Goal: Task Accomplishment & Management: Use online tool/utility

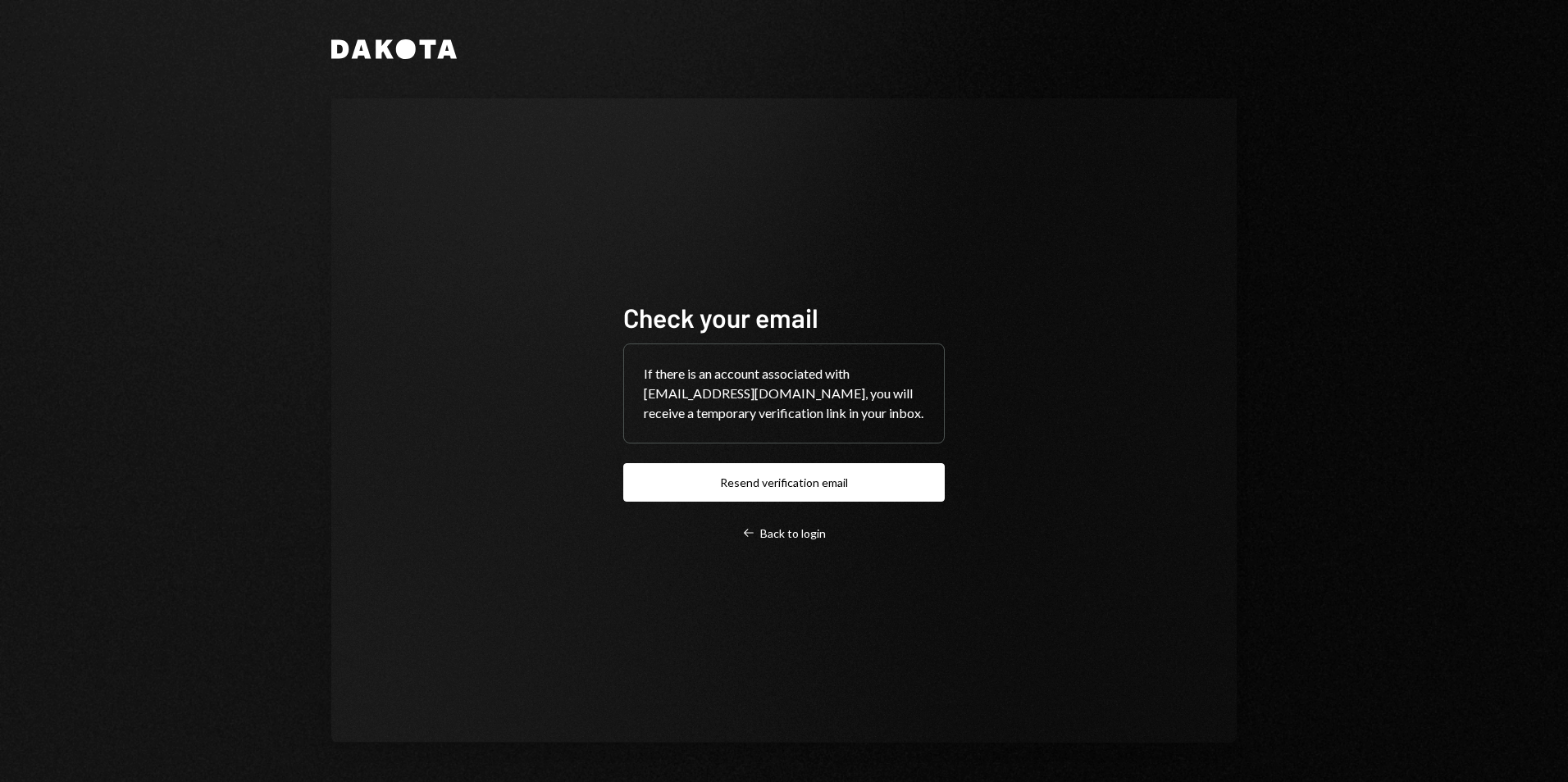
click at [748, 495] on button "Resend verification email" at bounding box center [783, 482] width 321 height 38
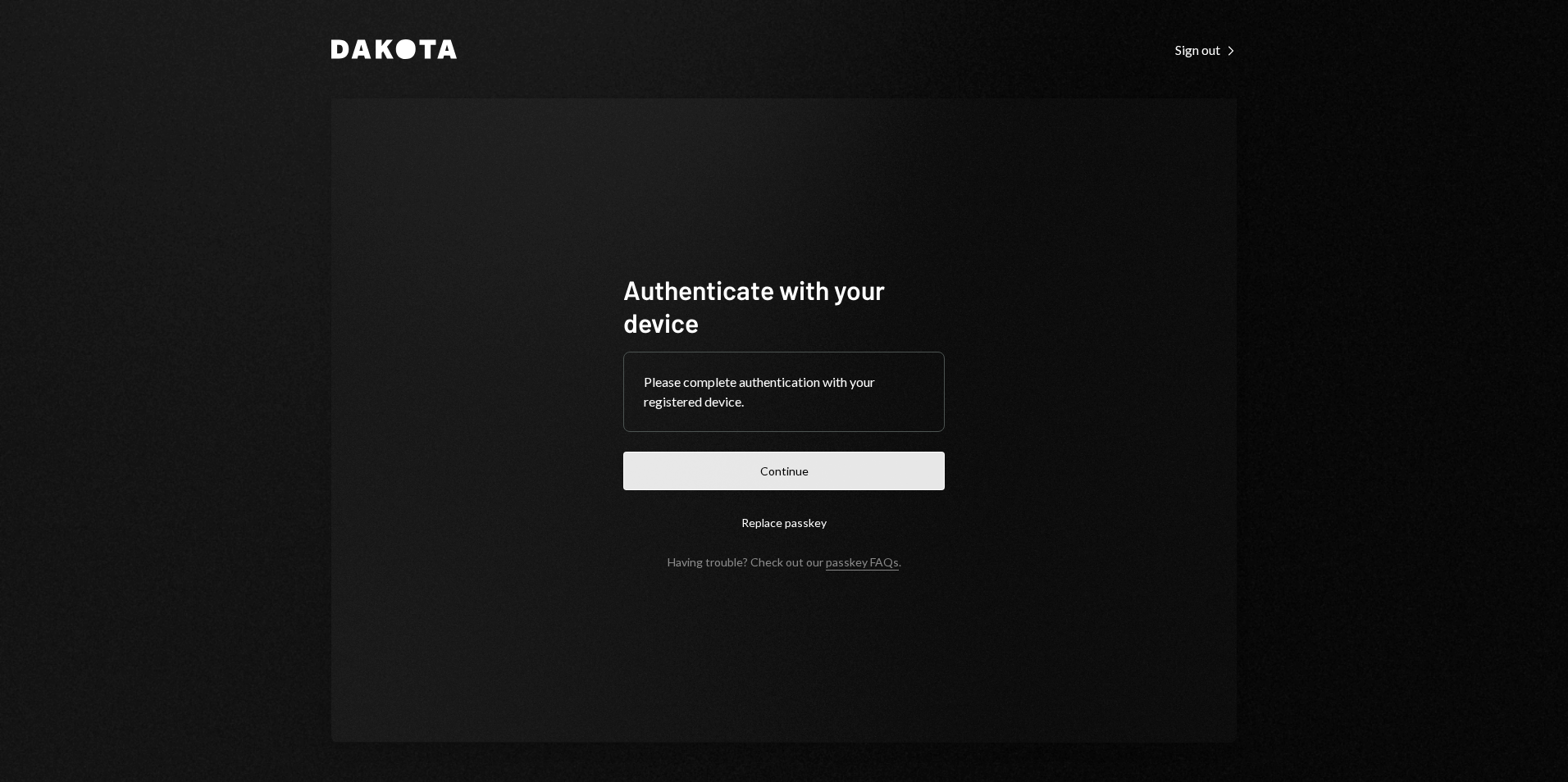
click at [783, 474] on button "Continue" at bounding box center [783, 471] width 321 height 38
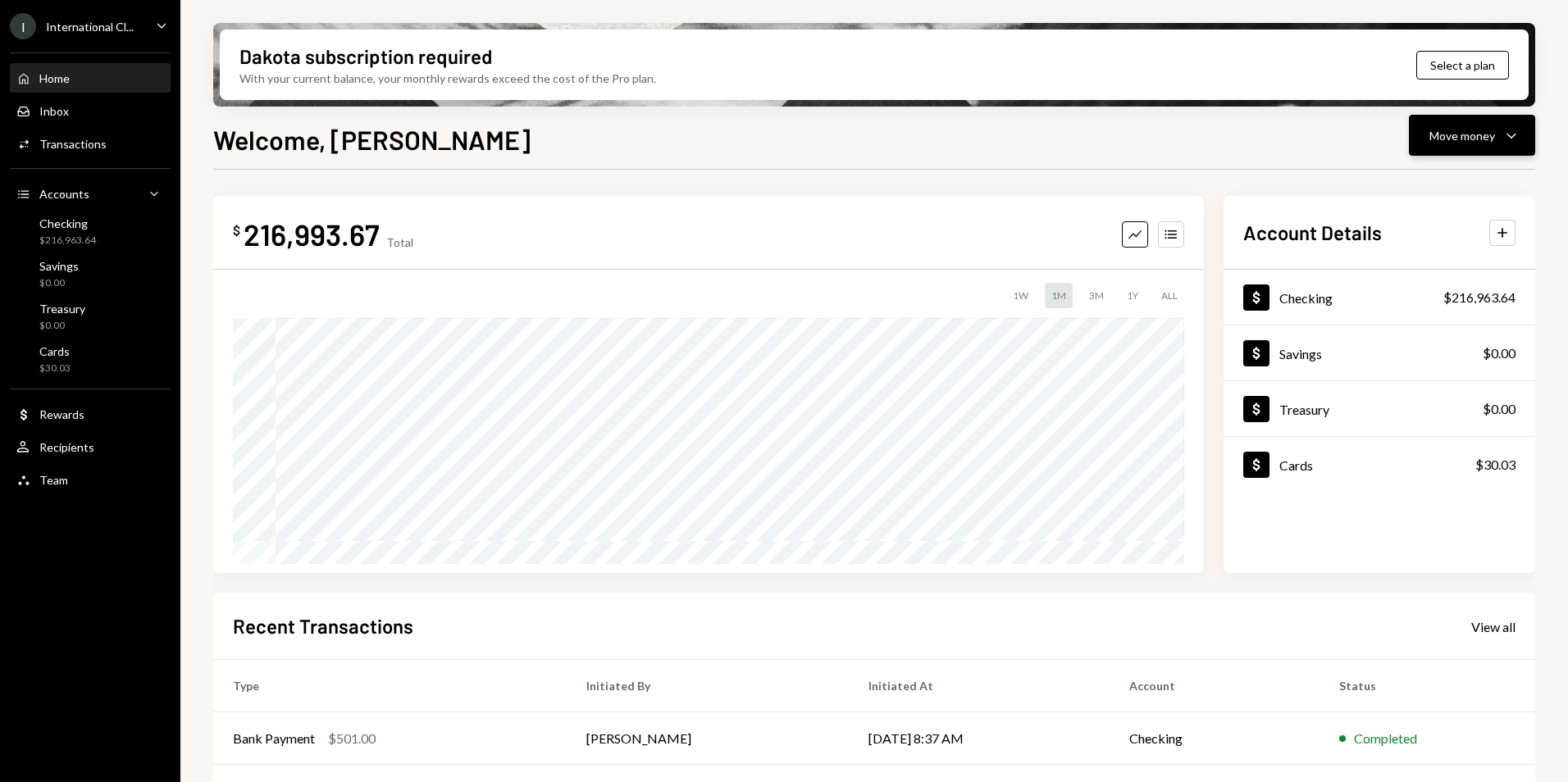
click at [1506, 134] on icon "Caret Down" at bounding box center [1511, 135] width 20 height 20
click at [1445, 188] on div "Send" at bounding box center [1459, 184] width 120 height 17
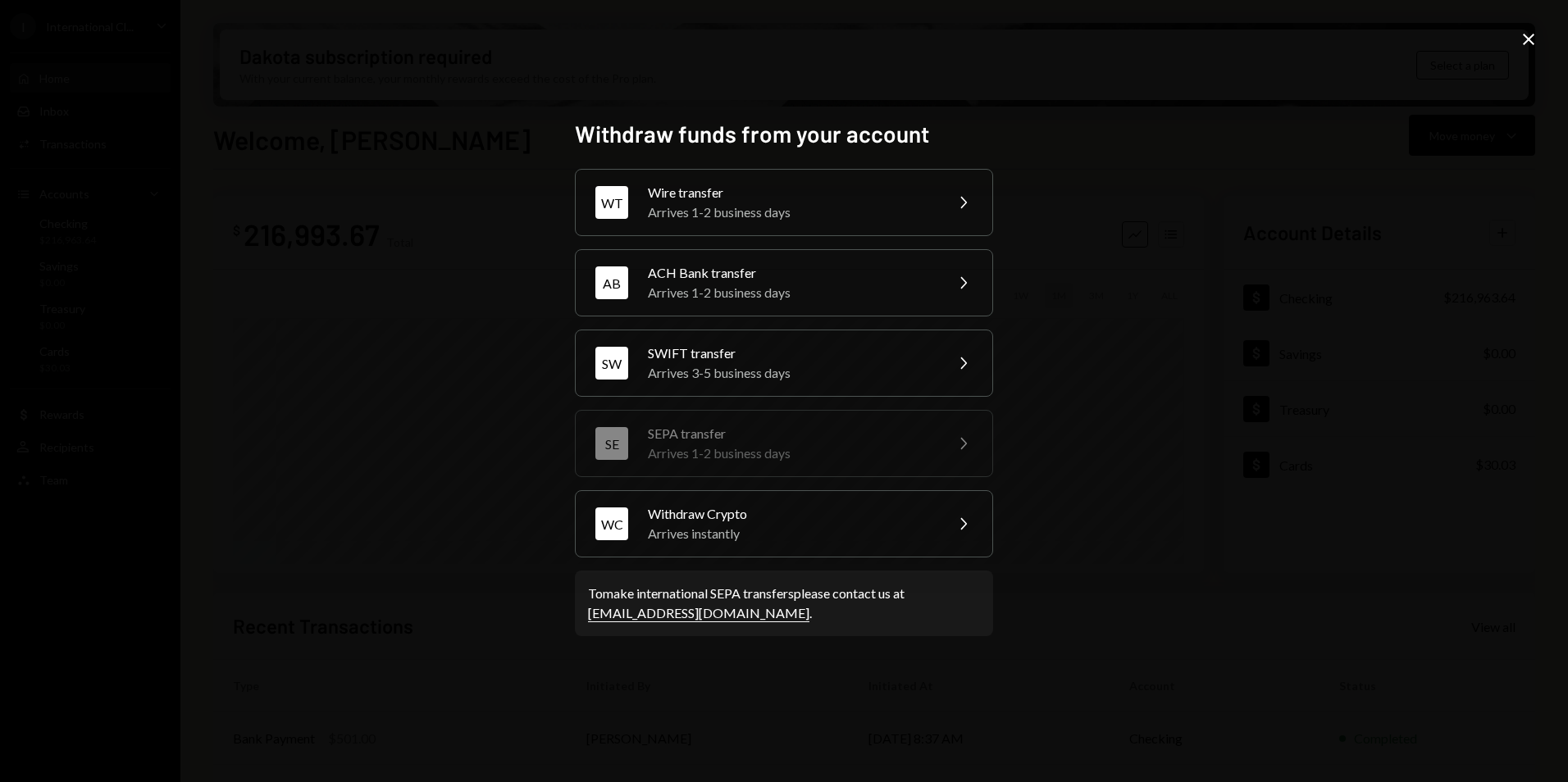
click at [1525, 38] on icon "Close" at bounding box center [1528, 39] width 20 height 20
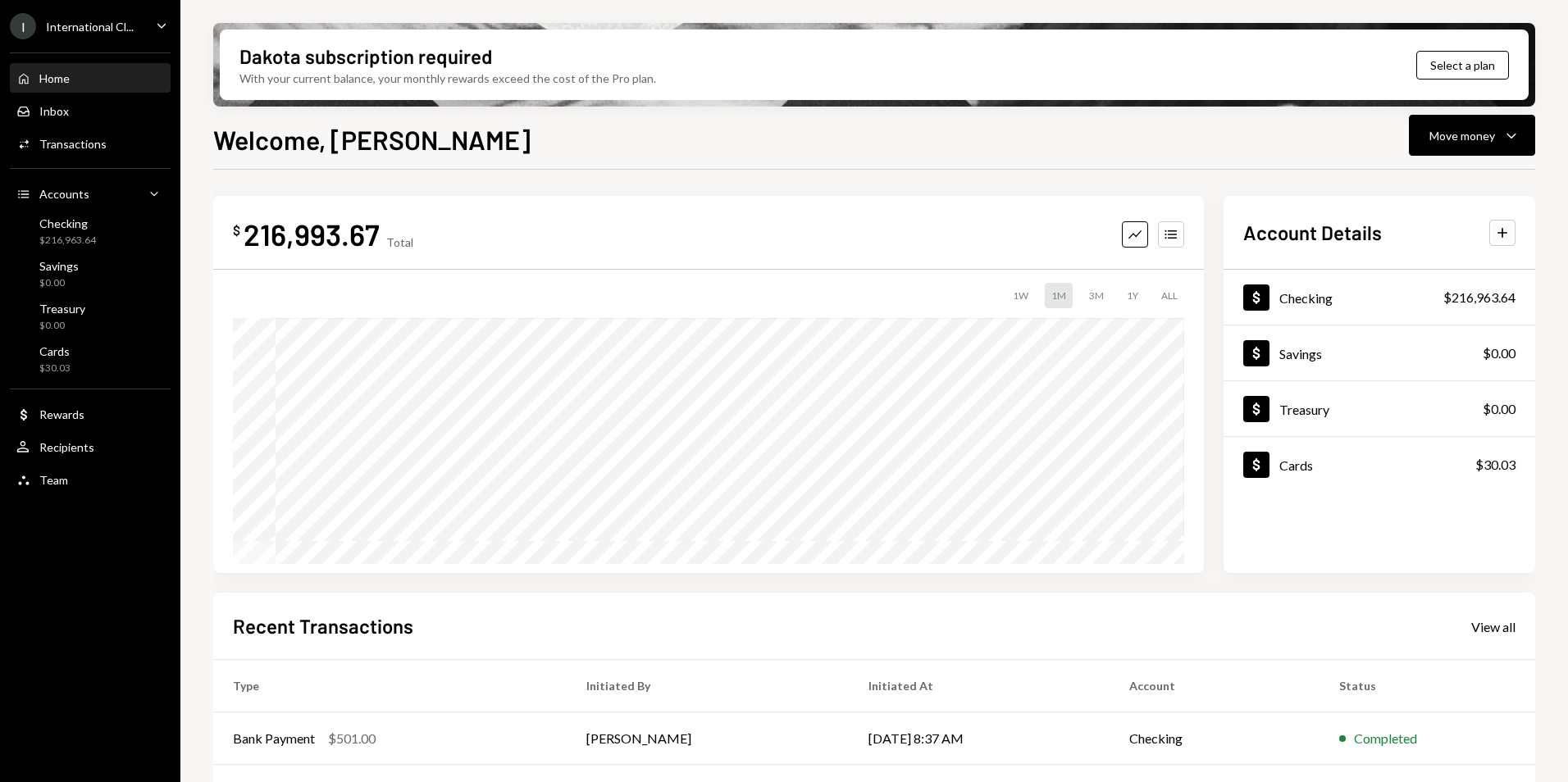
drag, startPoint x: 701, startPoint y: 147, endPoint x: 747, endPoint y: 157, distance: 47.1
click at [704, 147] on div "Welcome, Dorothy Move money Caret Down" at bounding box center [874, 138] width 1321 height 36
click at [542, 157] on div "Welcome, Dorothy Move money Caret Down $ 216,993.67 Total Graph Accounts 1W 1M …" at bounding box center [874, 499] width 1321 height 759
drag, startPoint x: 840, startPoint y: 141, endPoint x: 1462, endPoint y: 141, distance: 622.0
click at [843, 141] on div "Welcome, Dorothy Move money Caret Down" at bounding box center [874, 138] width 1321 height 36
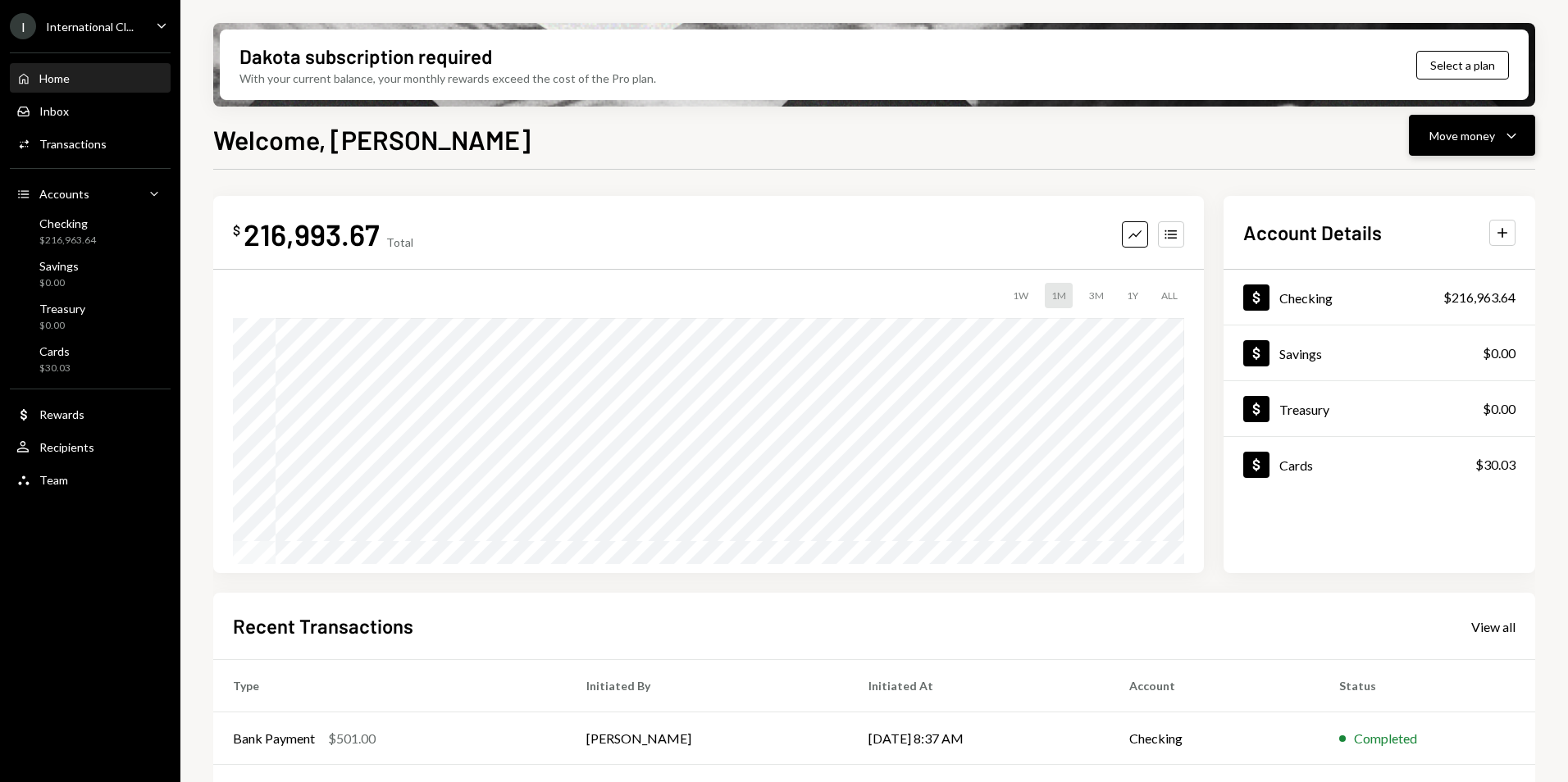
click at [1497, 140] on div "Move money Caret Down" at bounding box center [1472, 135] width 85 height 20
click at [1447, 184] on div "Send" at bounding box center [1459, 184] width 120 height 17
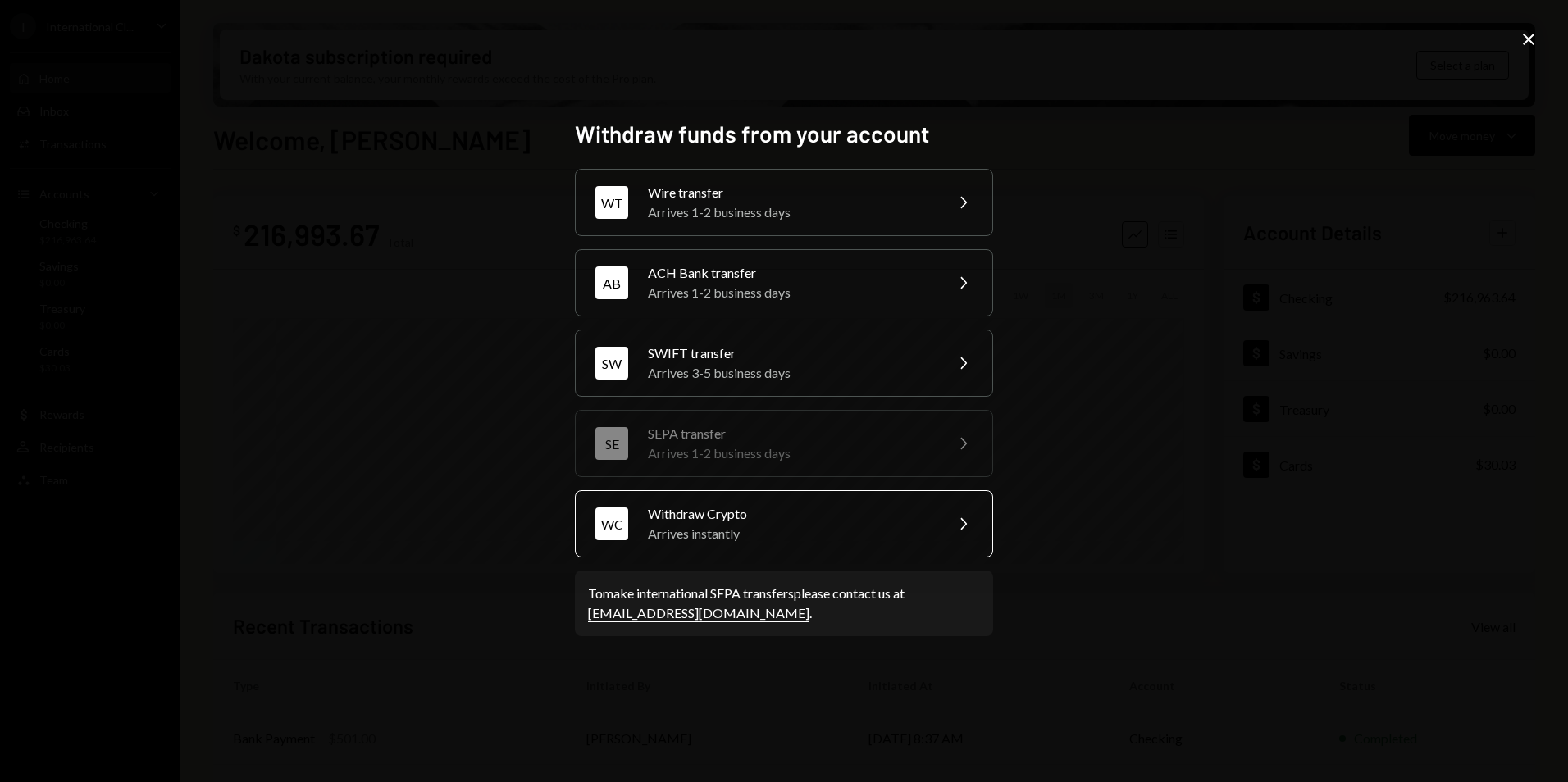
click at [785, 532] on div "Arrives instantly" at bounding box center [790, 534] width 286 height 20
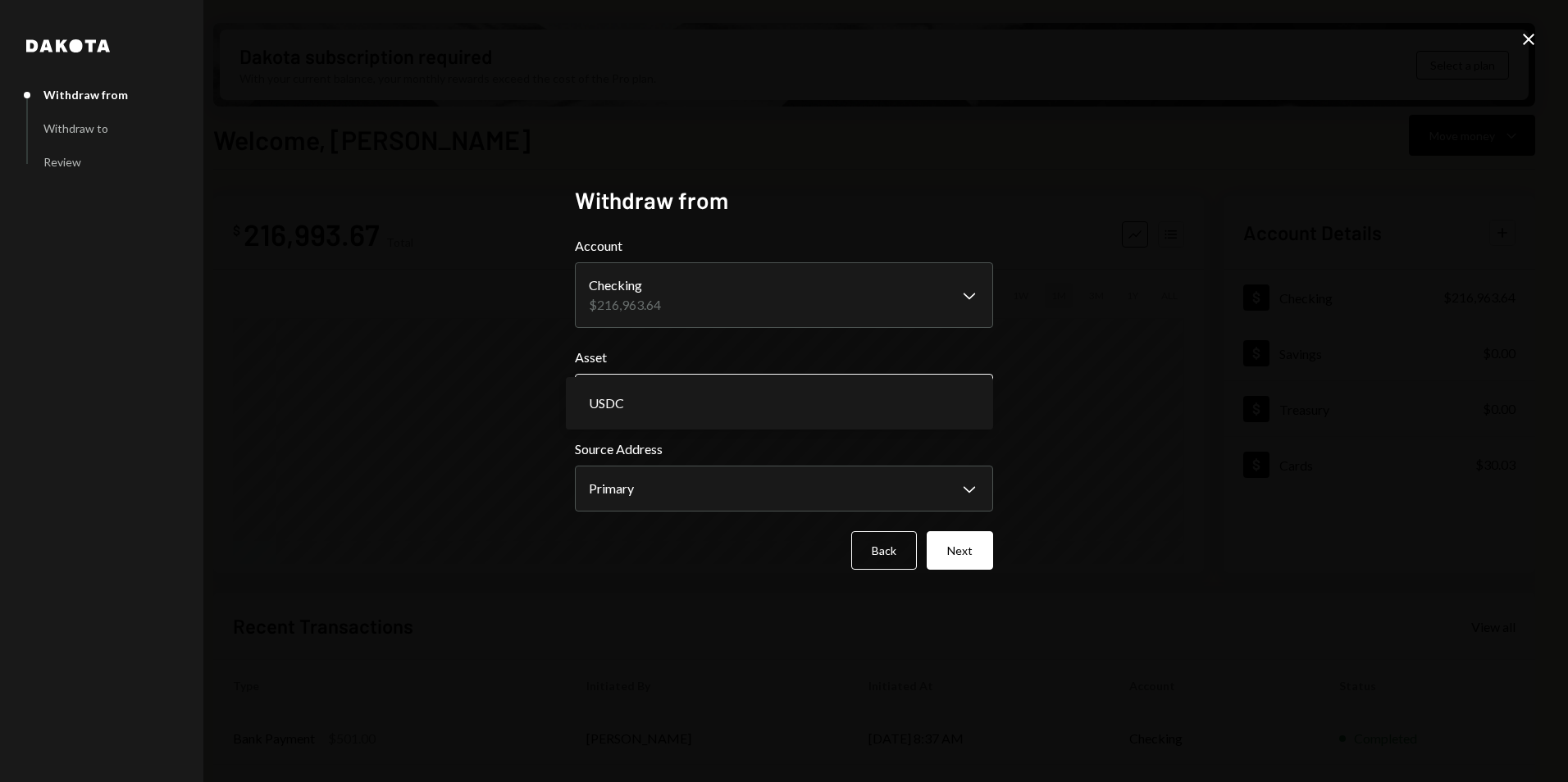
click at [674, 412] on body "I International Cl... Caret Down Home Home Inbox Inbox Activities Transactions …" at bounding box center [784, 391] width 1568 height 782
click at [406, 445] on div "**********" at bounding box center [784, 391] width 1568 height 782
click at [964, 566] on button "Next" at bounding box center [959, 550] width 67 height 38
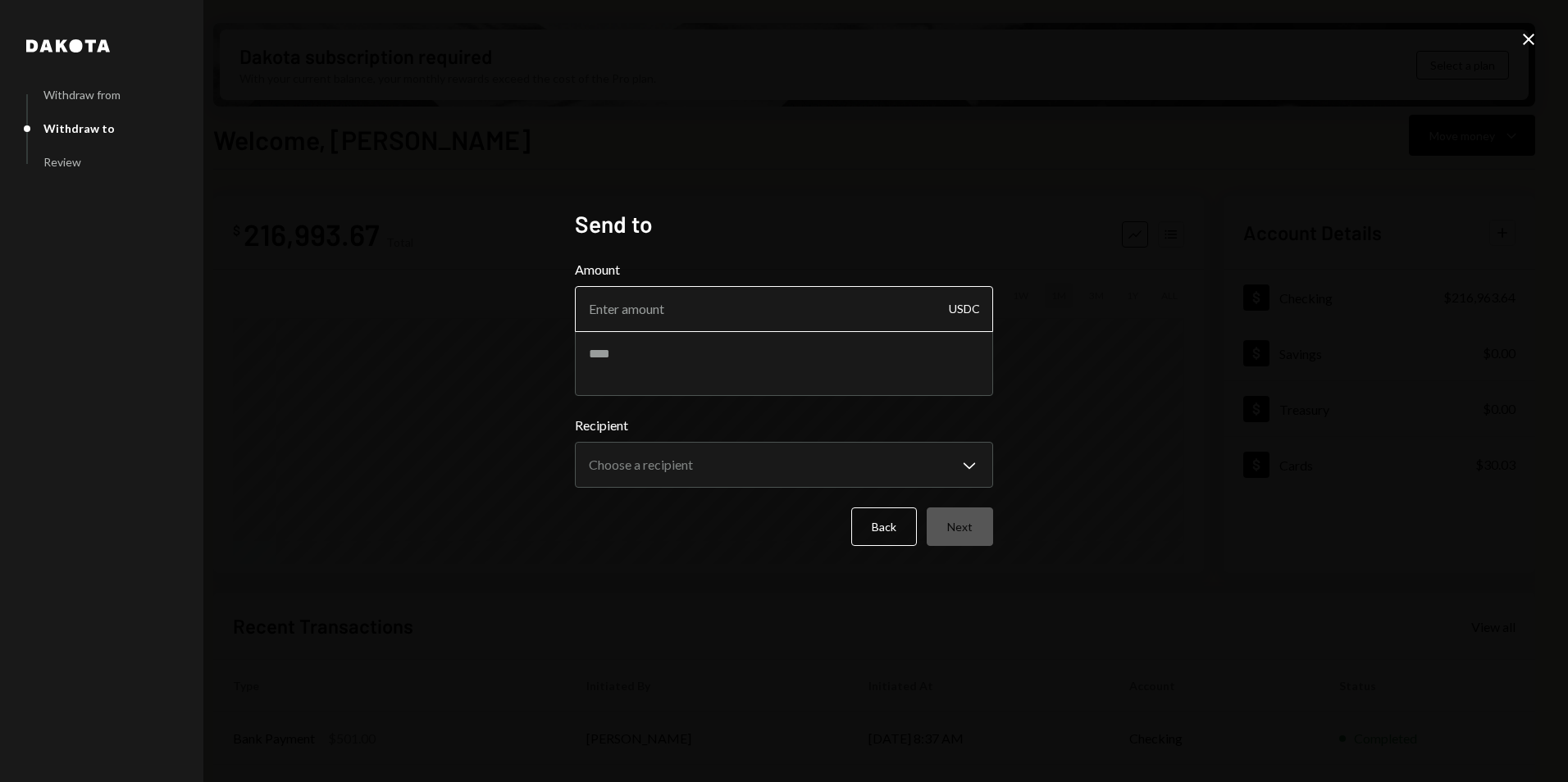
click at [644, 310] on input "Amount" at bounding box center [784, 310] width 418 height 46
type input "10"
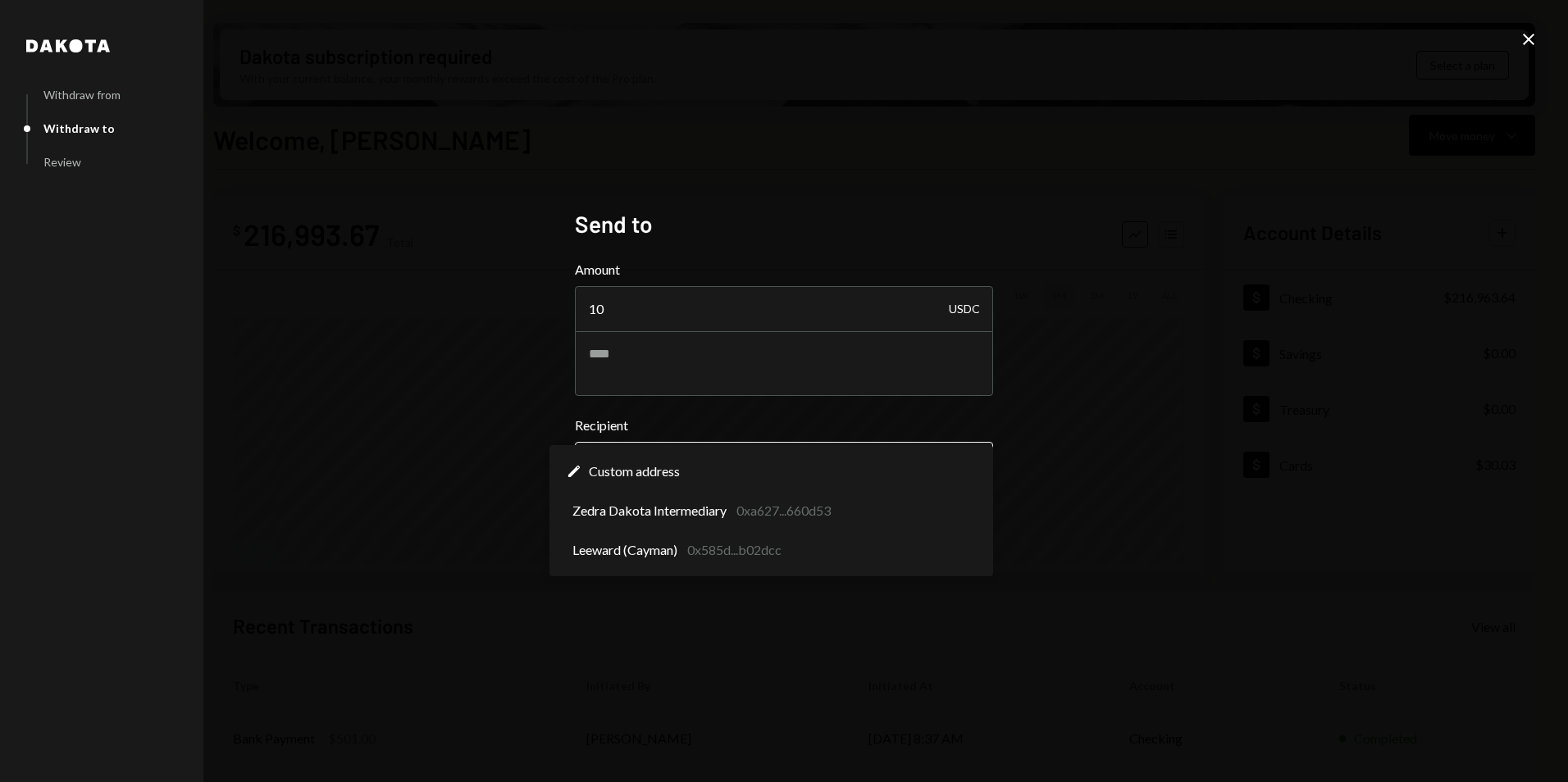
click at [700, 476] on body "I International Cl... Caret Down Home Home Inbox Inbox Activities Transactions …" at bounding box center [784, 391] width 1568 height 782
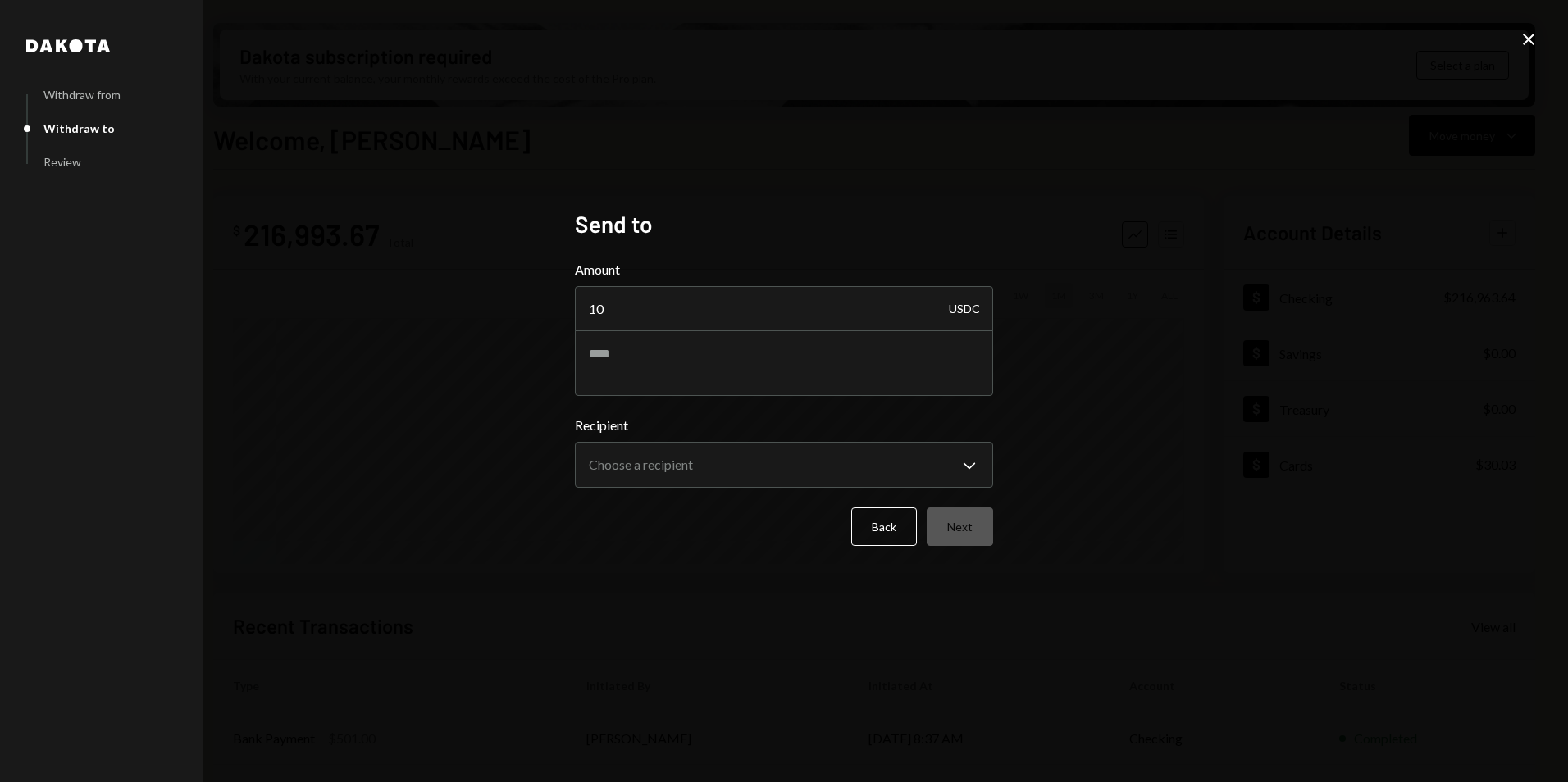
click at [1200, 369] on div "**********" at bounding box center [784, 391] width 1568 height 782
click at [618, 468] on body "I International Cl... Caret Down Home Home Inbox Inbox Activities Transactions …" at bounding box center [784, 391] width 1568 height 782
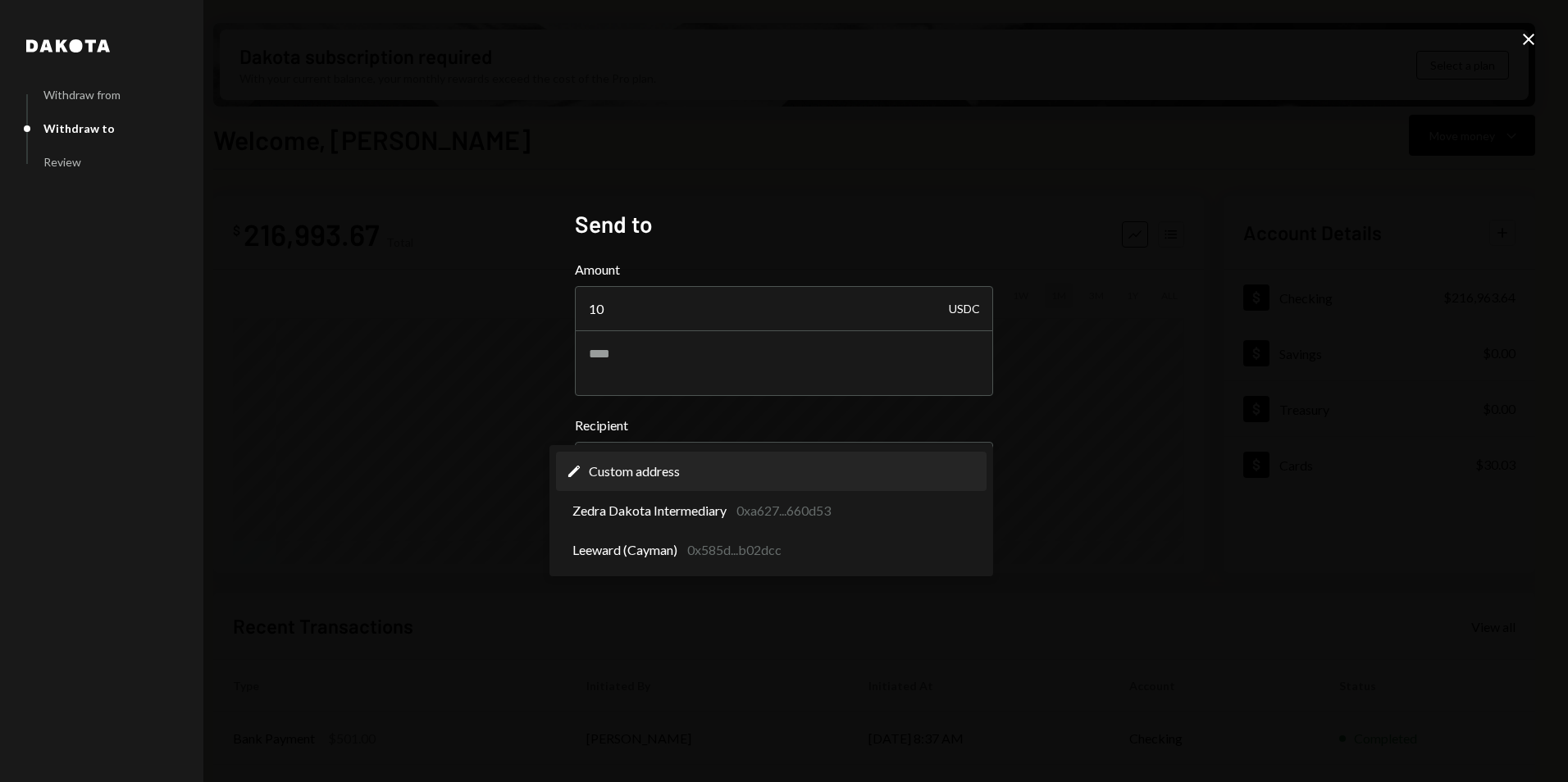
select select "**********"
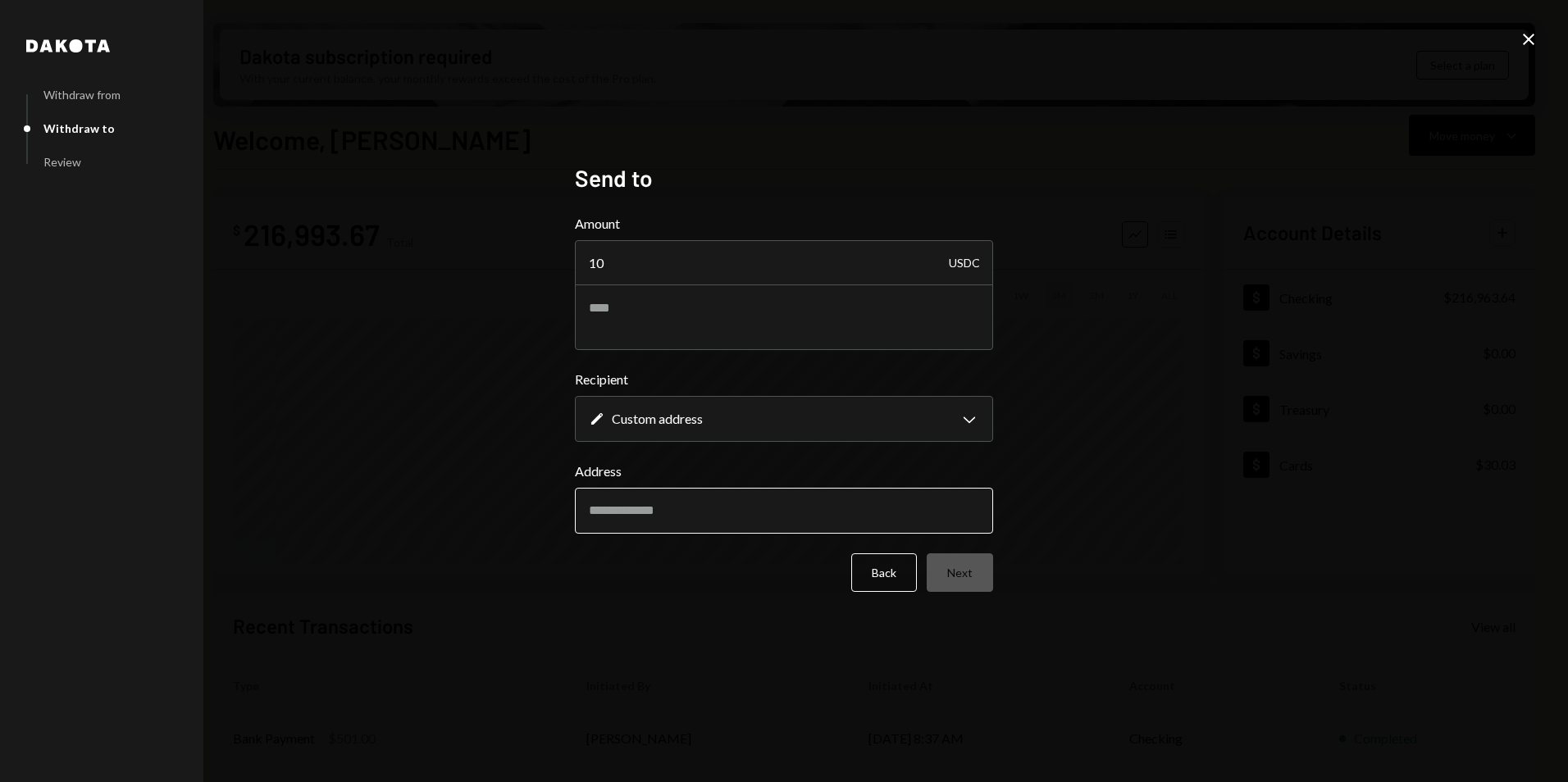
click at [632, 516] on input "Address" at bounding box center [784, 511] width 418 height 46
paste input "**********"
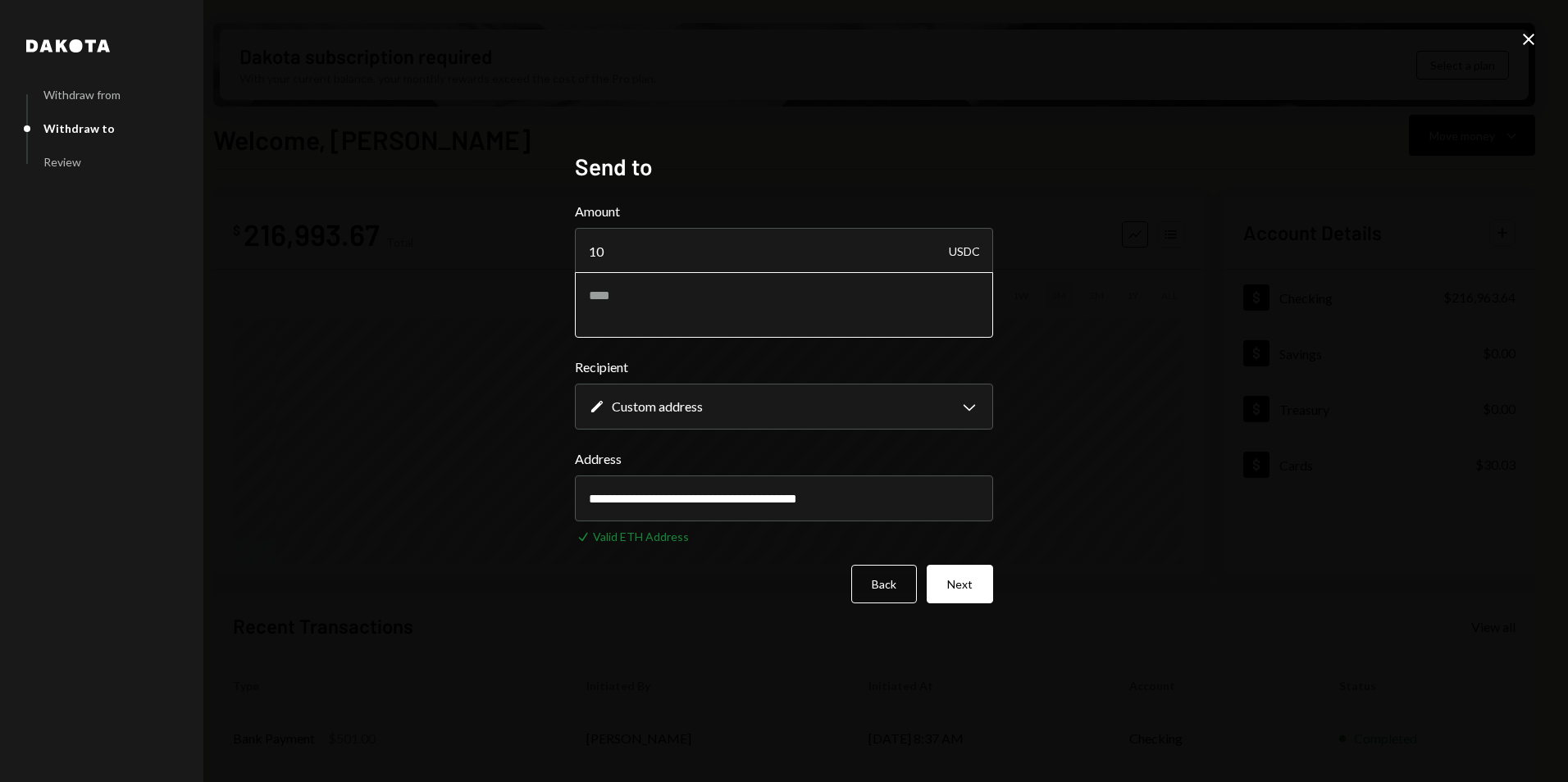
type input "**********"
click at [605, 302] on textarea at bounding box center [784, 305] width 418 height 66
click at [587, 299] on textarea "**********" at bounding box center [784, 305] width 418 height 66
type textarea "**********"
click at [1286, 36] on div "**********" at bounding box center [784, 391] width 1568 height 782
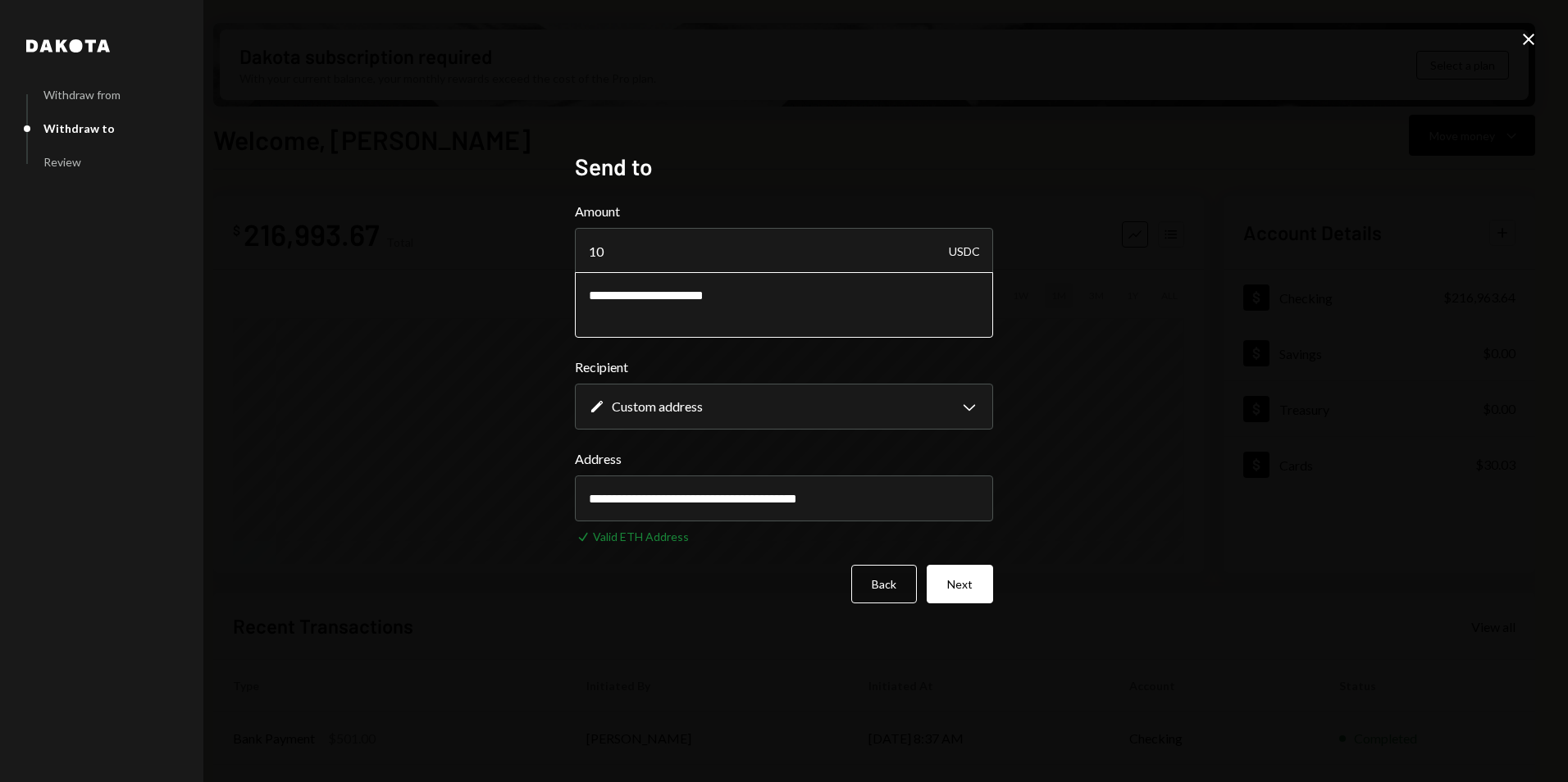
click at [795, 302] on textarea "**********" at bounding box center [784, 305] width 418 height 66
click at [966, 589] on button "Next" at bounding box center [959, 584] width 67 height 38
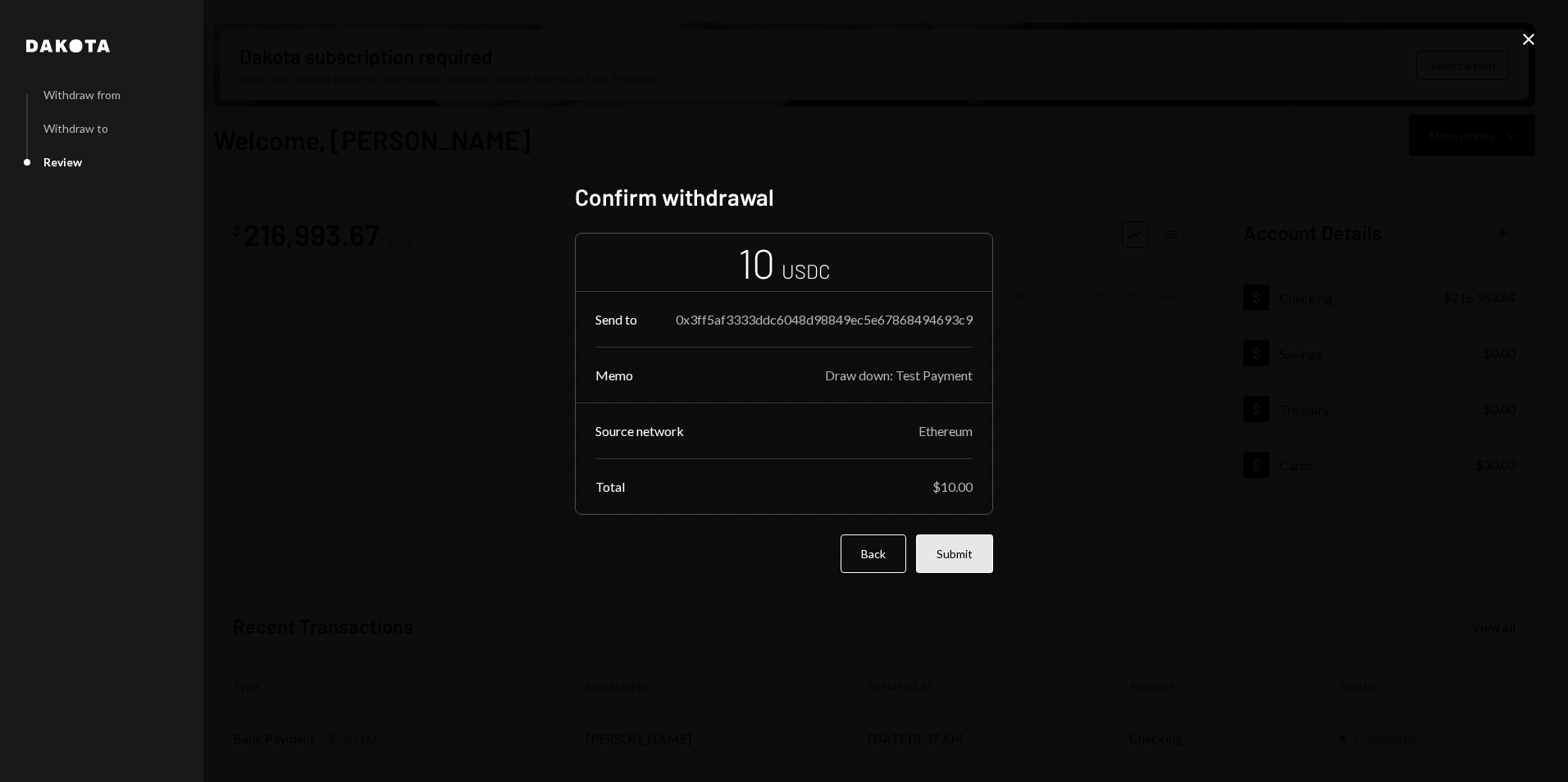
click at [955, 560] on button "Submit" at bounding box center [954, 553] width 77 height 38
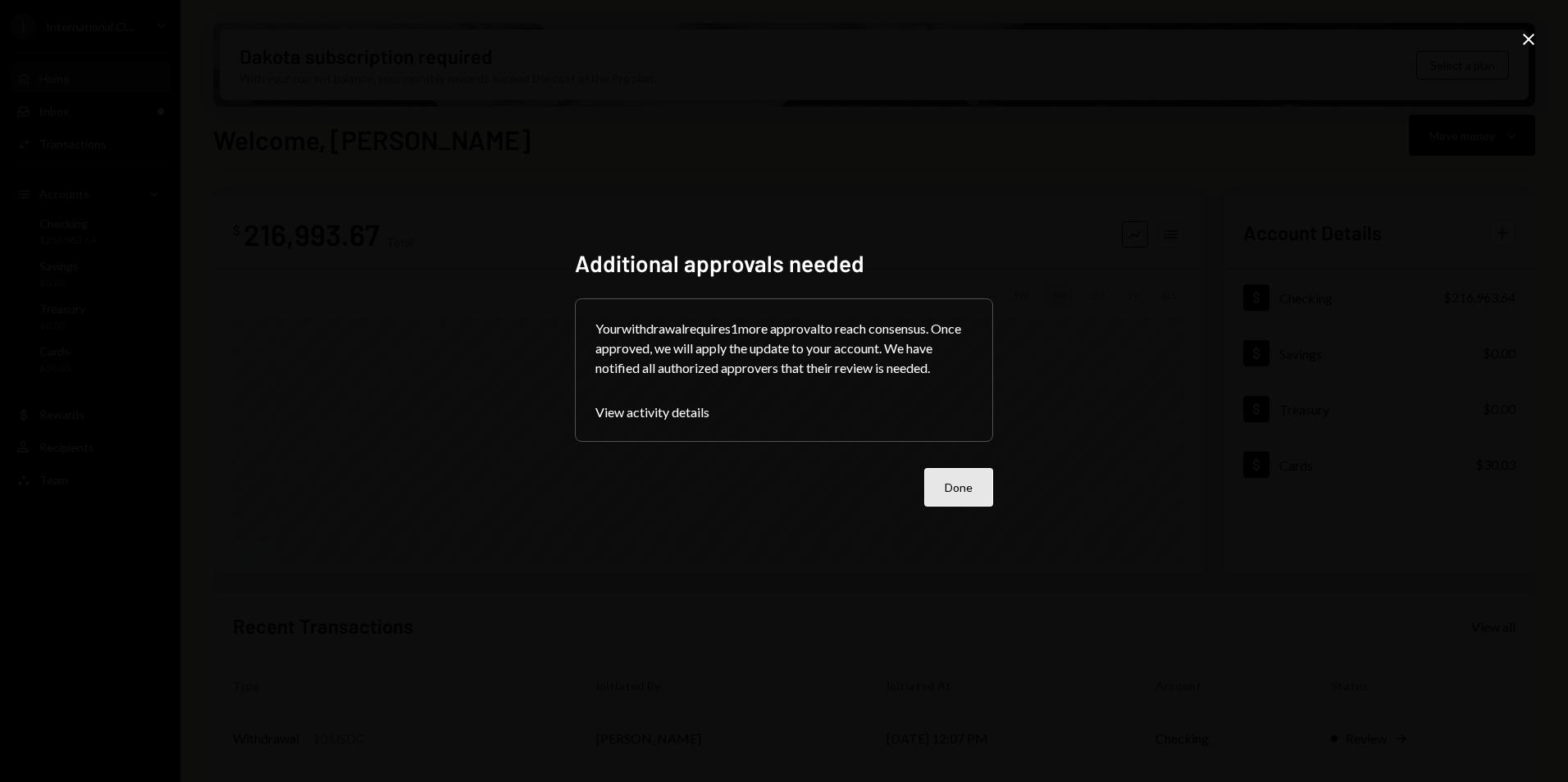
click at [964, 491] on button "Done" at bounding box center [958, 487] width 69 height 38
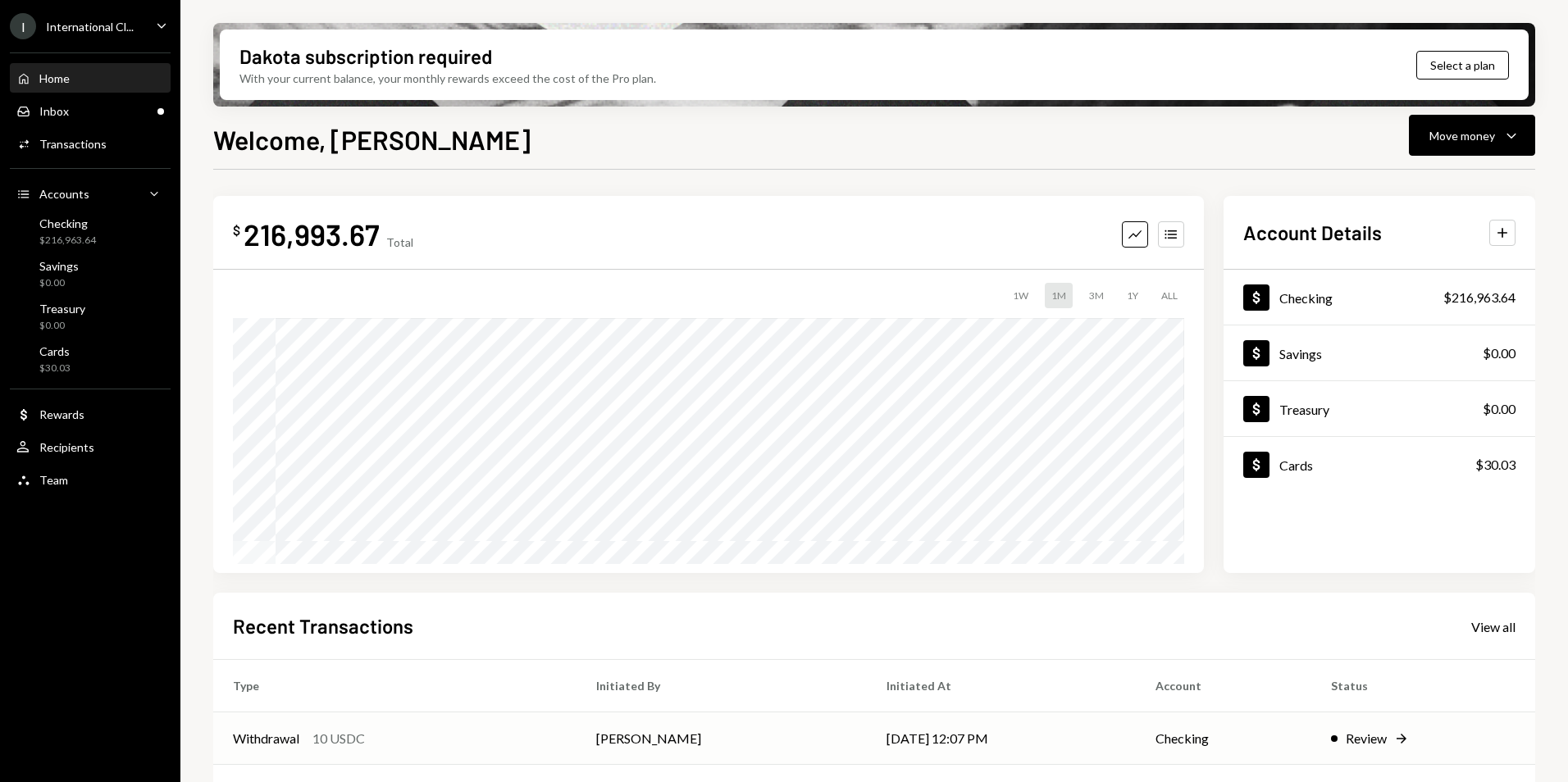
click at [1399, 736] on div "Review Right Arrow" at bounding box center [1422, 738] width 184 height 20
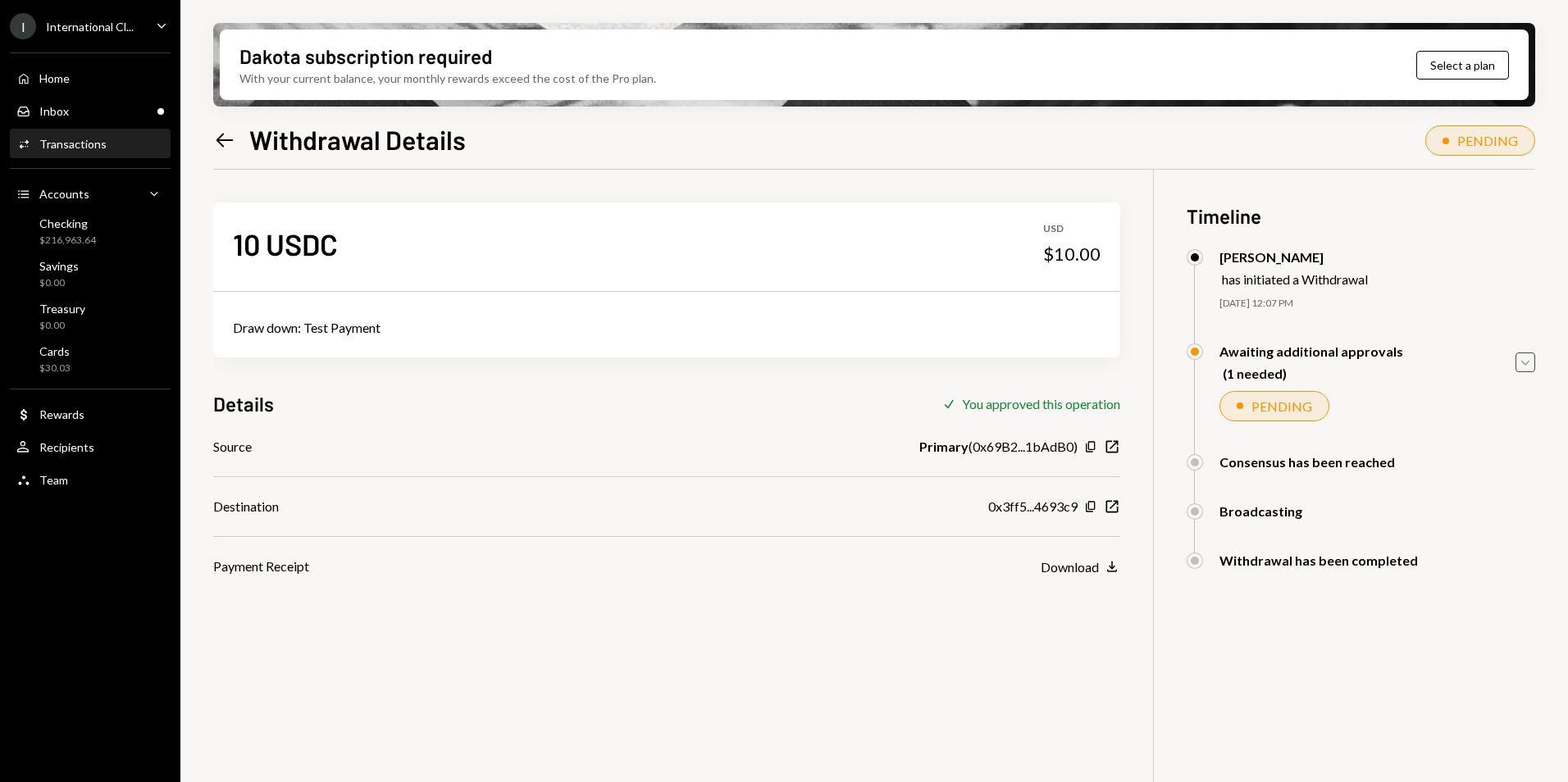
click at [1529, 366] on icon "Caret Down" at bounding box center [1525, 362] width 18 height 18
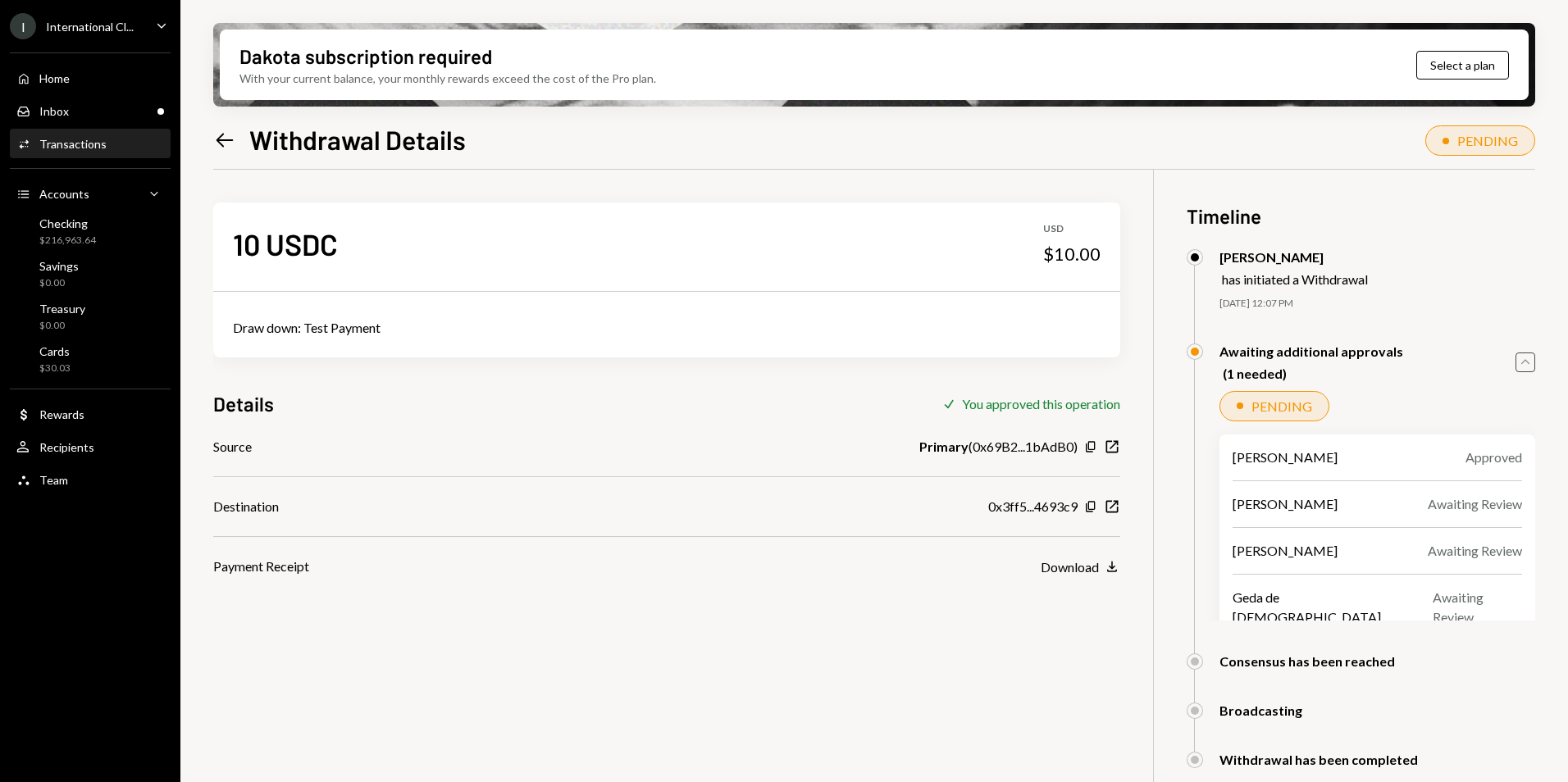
click at [1529, 366] on icon "Caret Up" at bounding box center [1525, 362] width 18 height 18
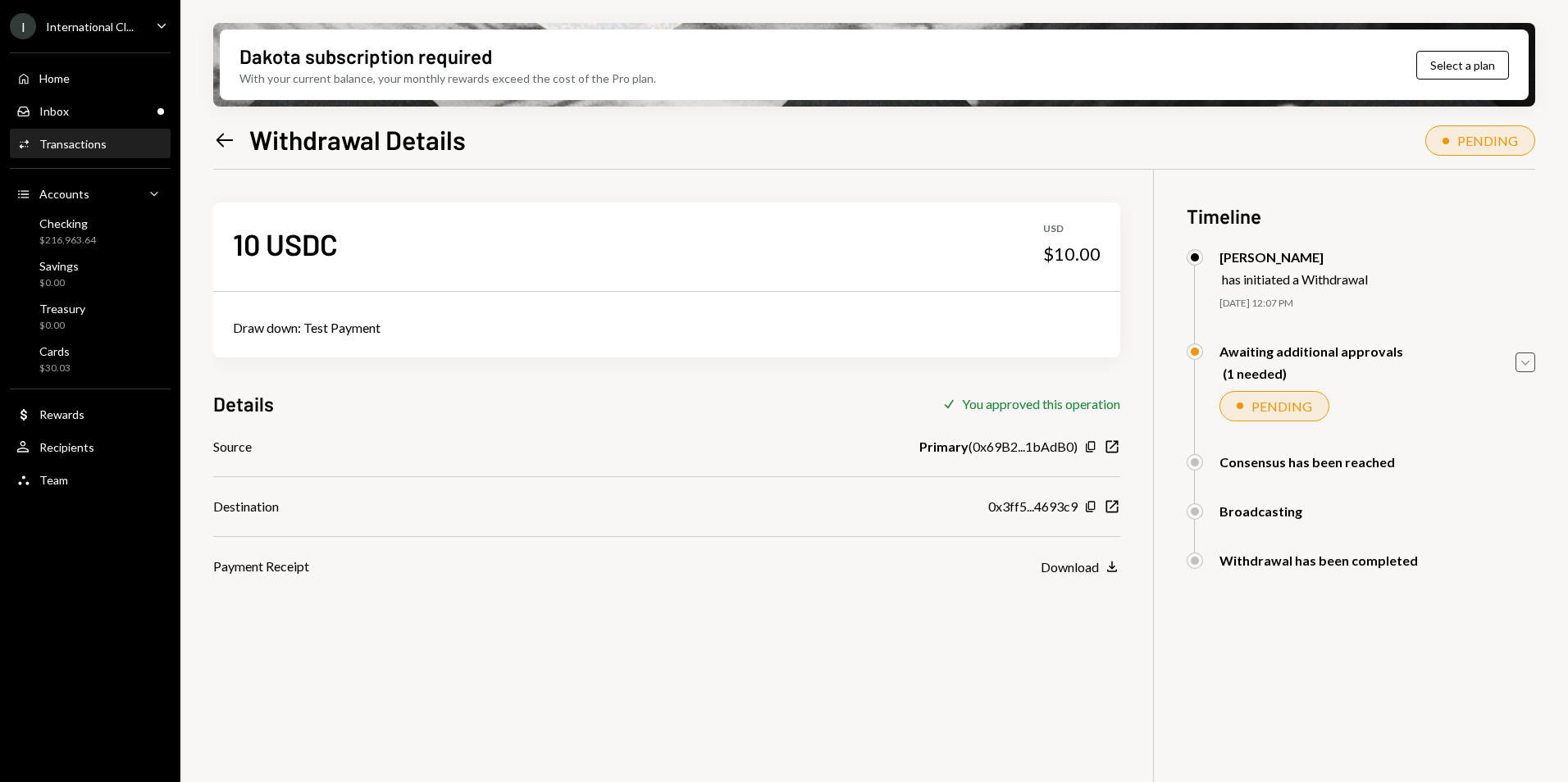
click at [925, 641] on div "10 USDC USD $10.00 Draw down: Test Payment Details Check You approved this oper…" at bounding box center [874, 560] width 1321 height 782
drag, startPoint x: 963, startPoint y: 405, endPoint x: 1119, endPoint y: 406, distance: 156.0
click at [1119, 406] on div "You approved this operation" at bounding box center [1041, 404] width 158 height 16
click at [708, 415] on div "Details Check You approved this operation" at bounding box center [667, 404] width 907 height 27
click at [621, 392] on div "Details Check You approved this operation" at bounding box center [667, 404] width 907 height 27
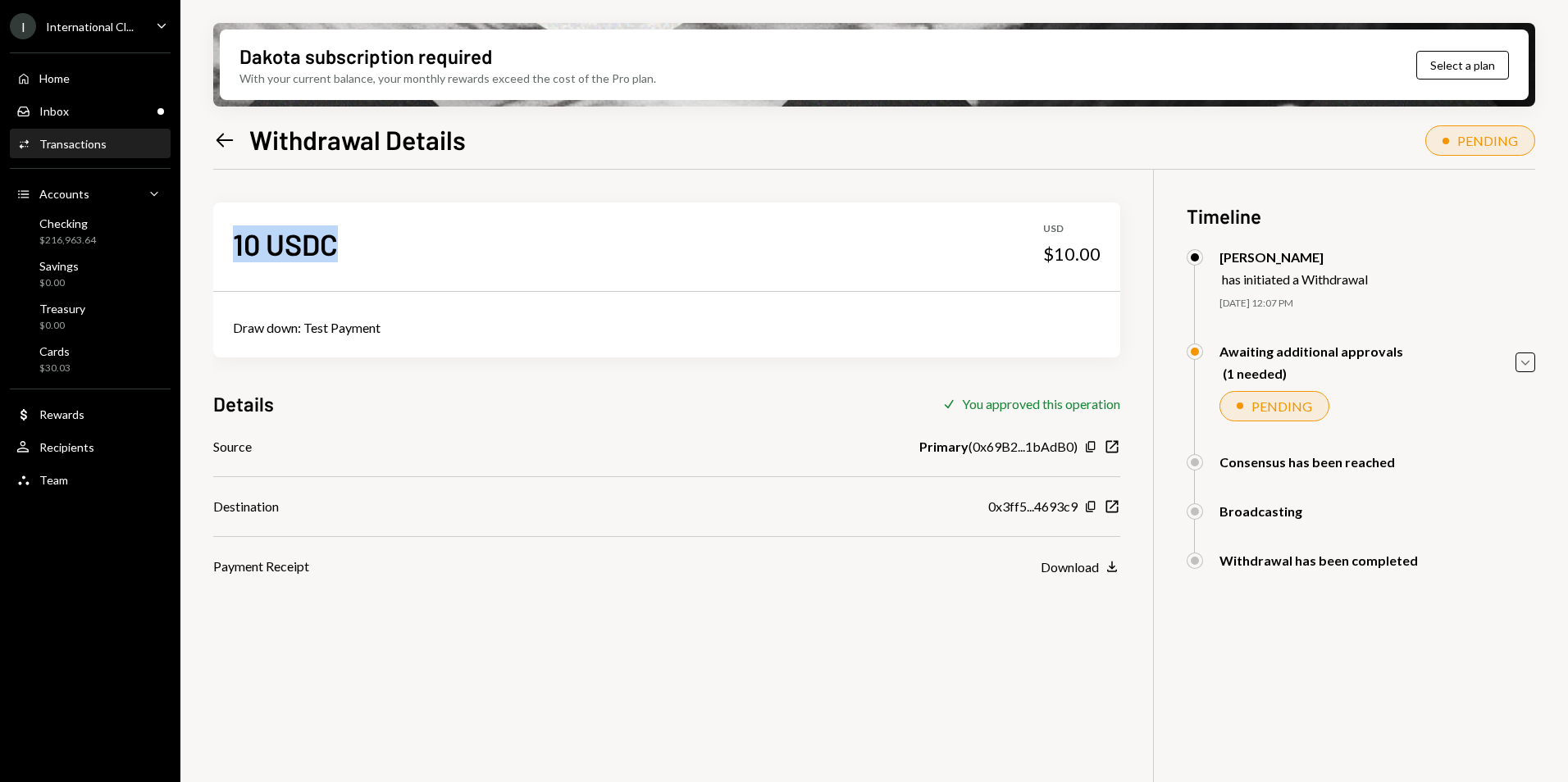
drag, startPoint x: 645, startPoint y: 163, endPoint x: 642, endPoint y: 175, distance: 12.4
click at [642, 175] on div "Left Arrow Withdrawal Details PENDING 10 USDC USD $10.00 Draw down: Test Paymen…" at bounding box center [874, 499] width 1321 height 759
drag, startPoint x: 756, startPoint y: 412, endPoint x: 731, endPoint y: 404, distance: 26.2
click at [756, 412] on div "Details Check You approved this operation" at bounding box center [667, 404] width 907 height 27
click at [664, 163] on div "Left Arrow Withdrawal Details PENDING 10 USDC USD $10.00 Draw down: Test Paymen…" at bounding box center [874, 499] width 1321 height 759
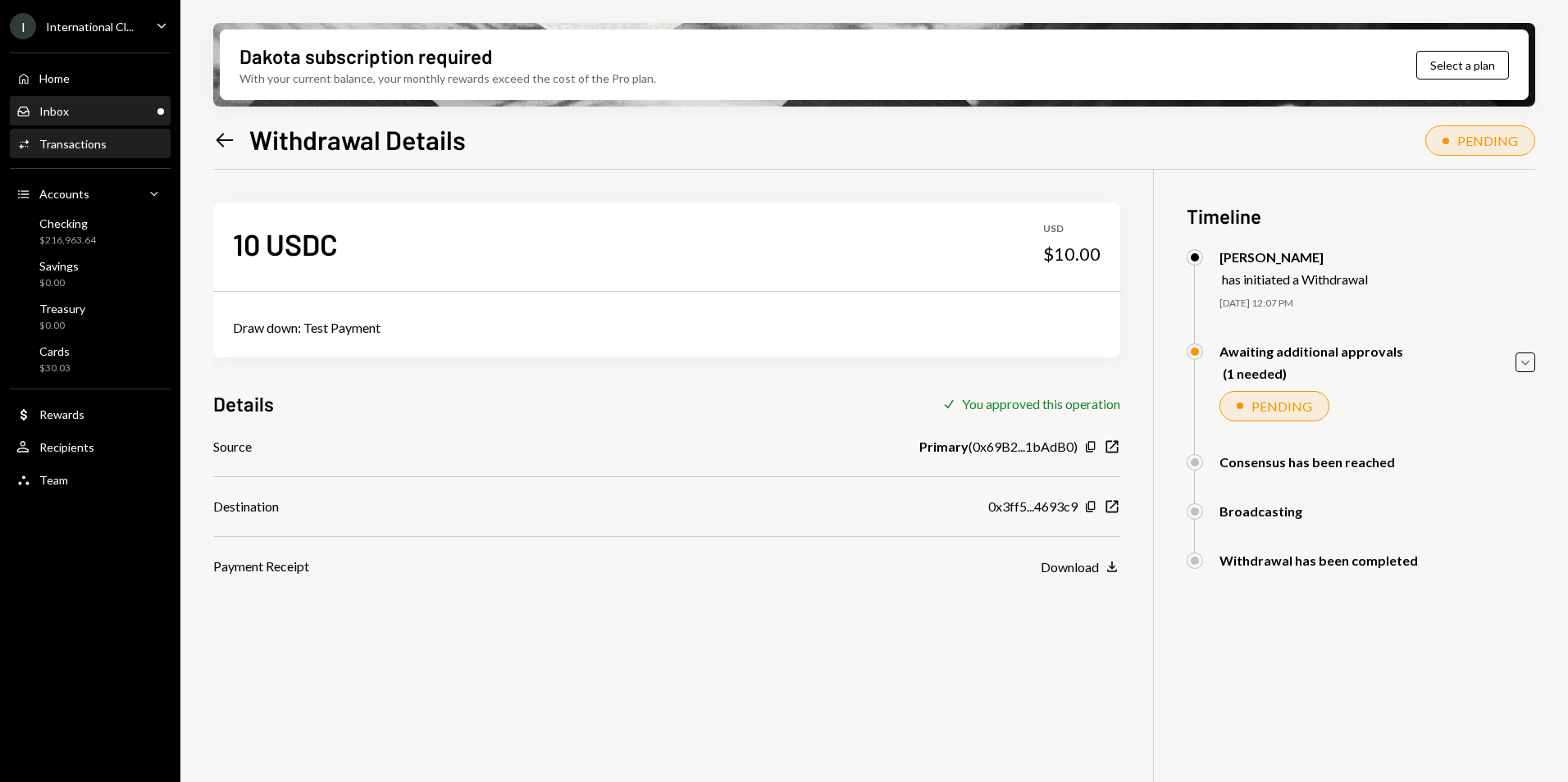
click at [123, 110] on div "Inbox Inbox" at bounding box center [90, 111] width 148 height 15
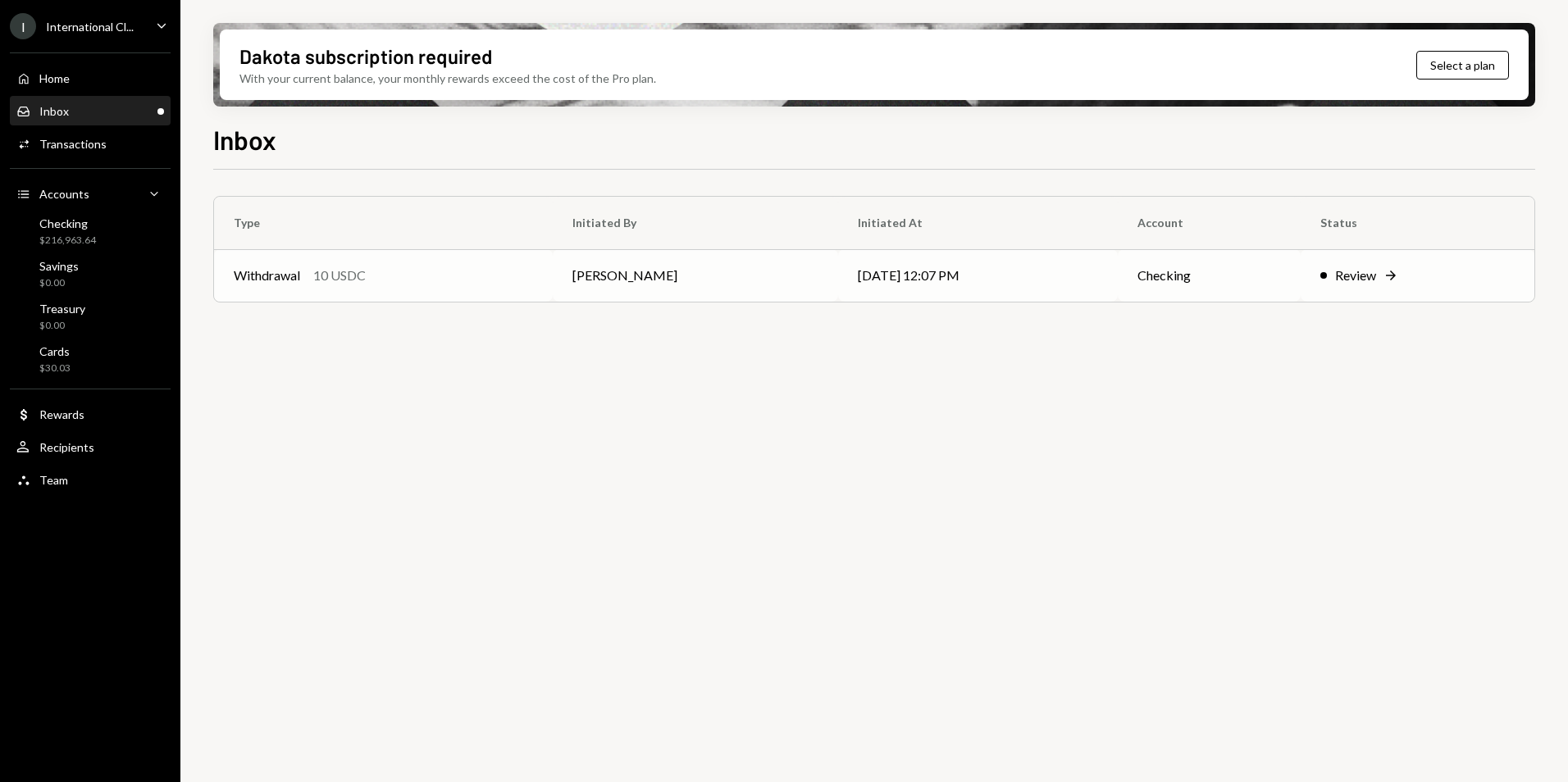
click at [1359, 280] on div "Review" at bounding box center [1355, 276] width 41 height 20
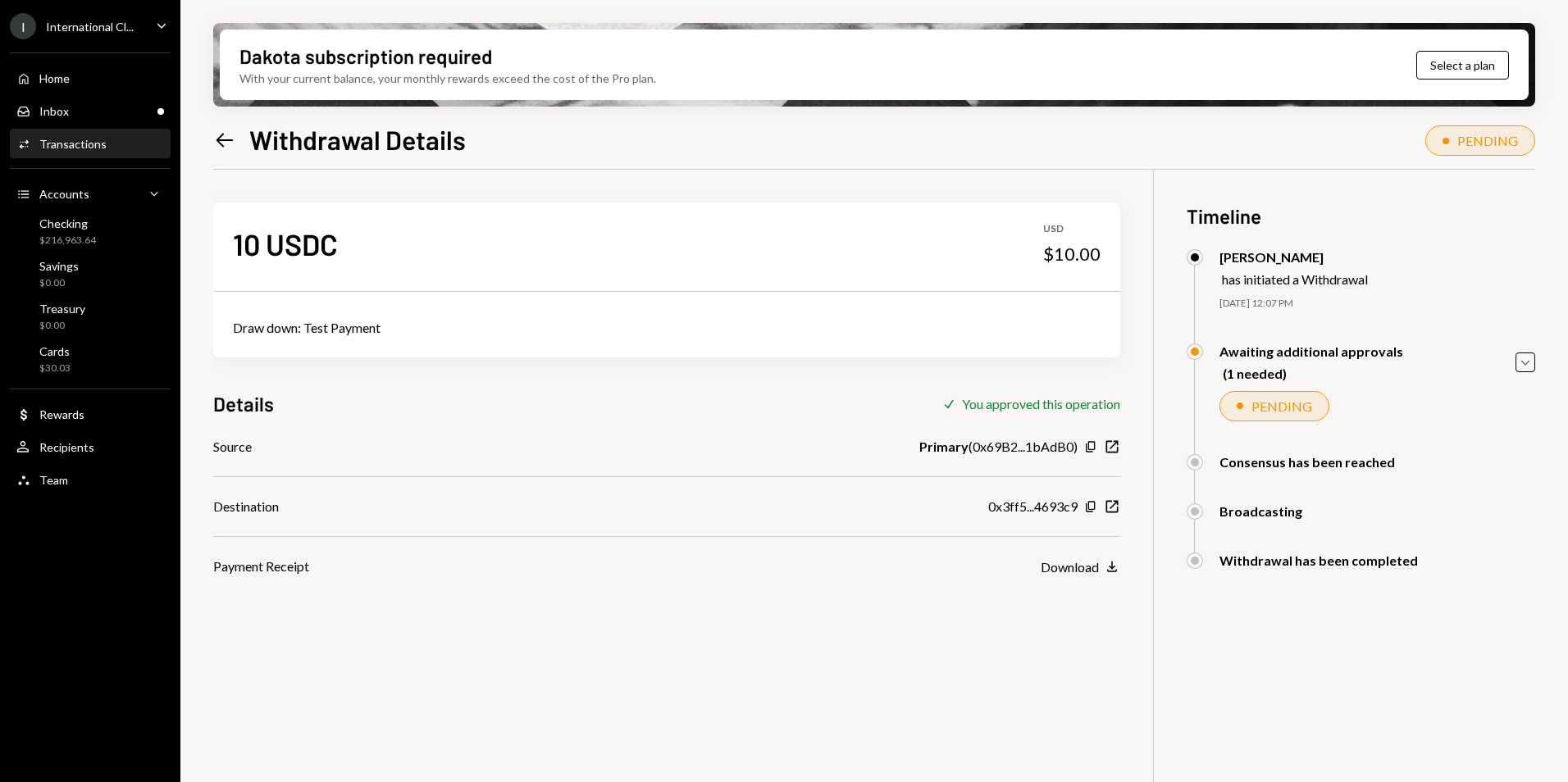
click at [761, 375] on div "10 USDC USD $10.00 Draw down: Test Payment Details Check You approved this oper…" at bounding box center [667, 373] width 907 height 407
